Goal: Information Seeking & Learning: Learn about a topic

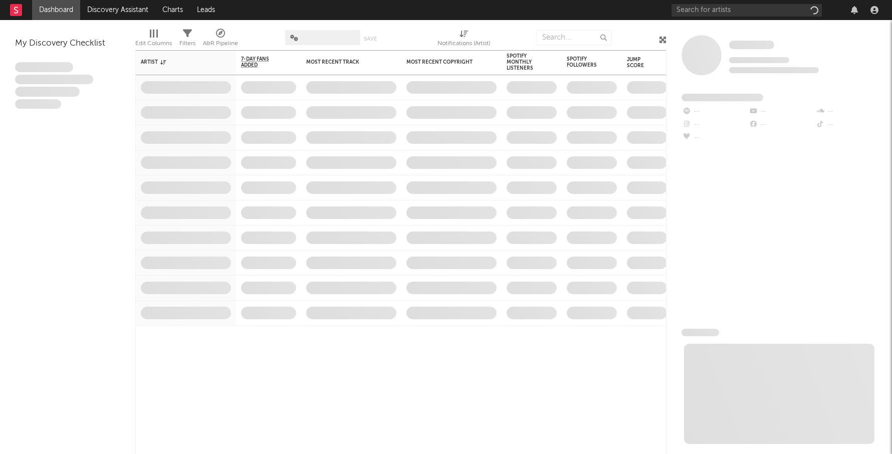
click at [443, 172] on div "Artist Notifications 7-Day Fans Added WoW % Change Most Recent Track Popularity…" at bounding box center [545, 203] width 819 height 306
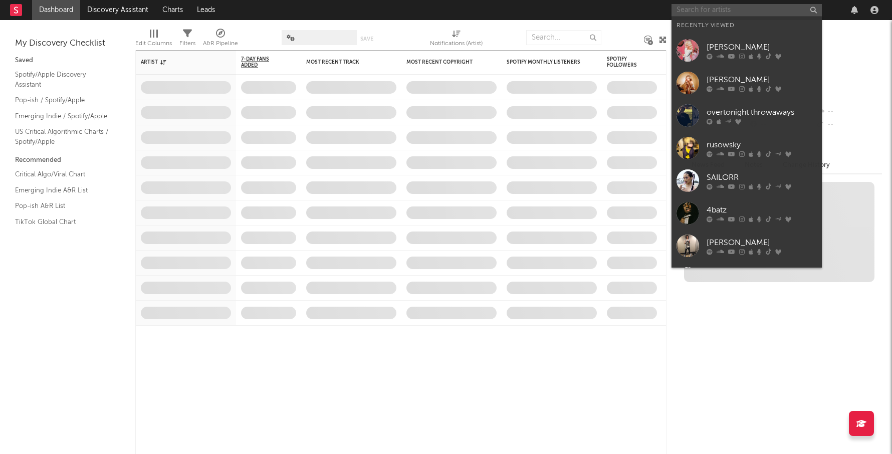
click at [731, 12] on input "text" at bounding box center [746, 10] width 150 height 13
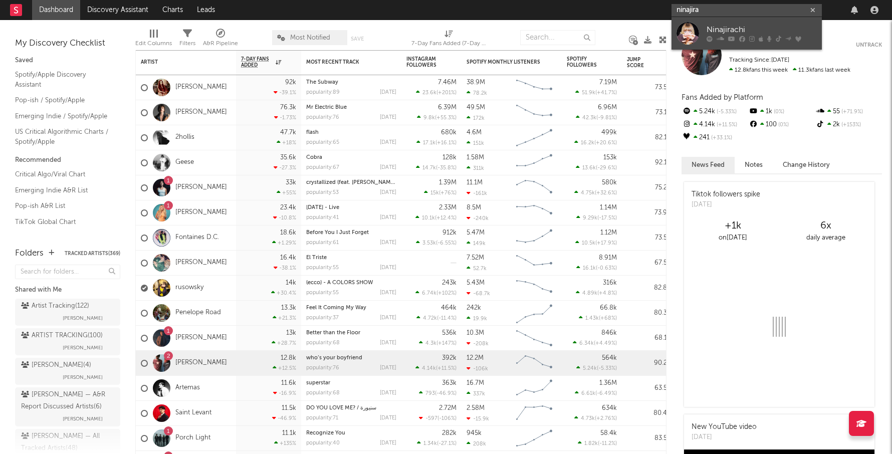
type input "ninajira"
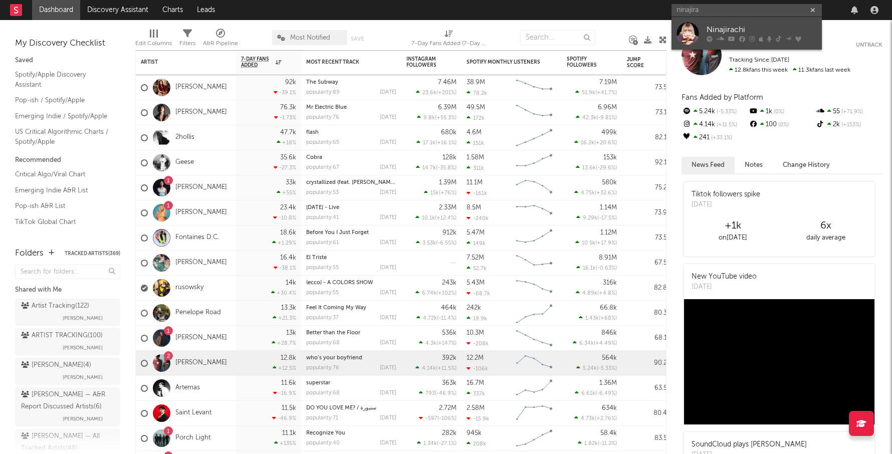
click at [729, 31] on div "Ninajirachi" at bounding box center [761, 30] width 110 height 12
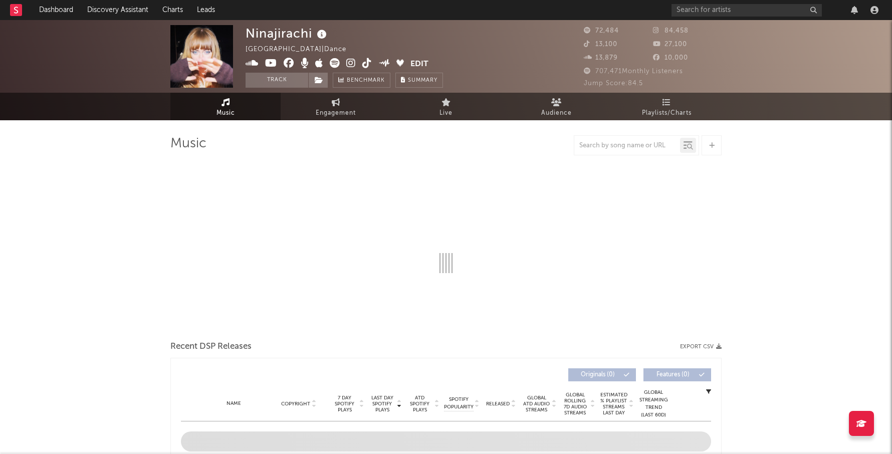
select select "6m"
